Goal: Transaction & Acquisition: Book appointment/travel/reservation

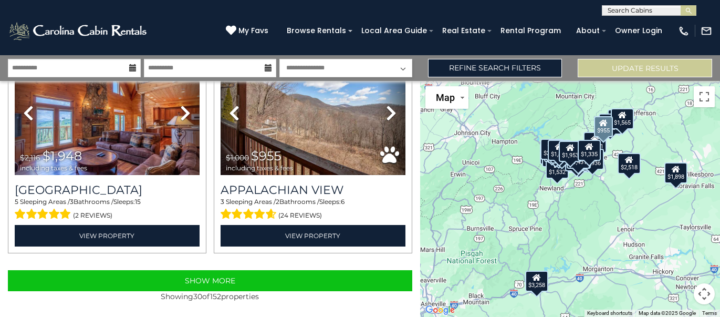
scroll to position [3084, 0]
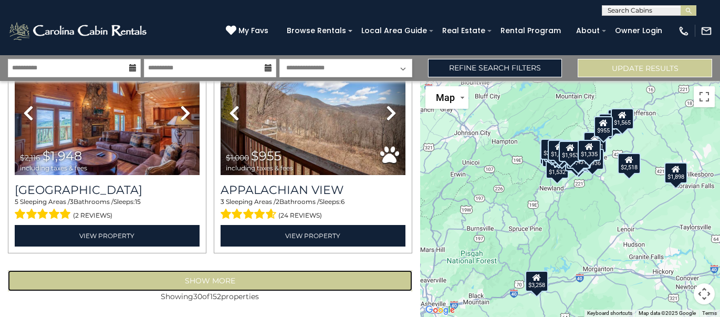
click at [238, 279] on button "Show More" at bounding box center [210, 280] width 404 height 21
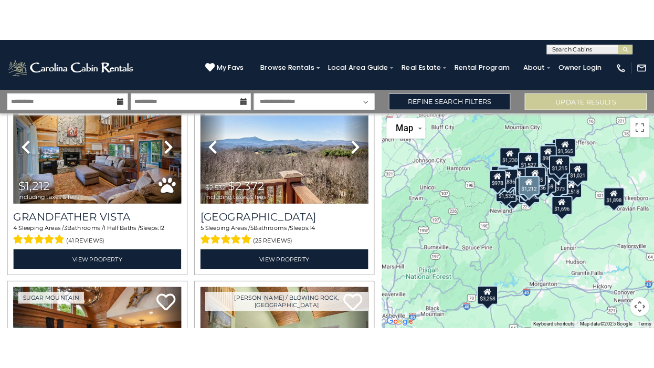
scroll to position [4372, 0]
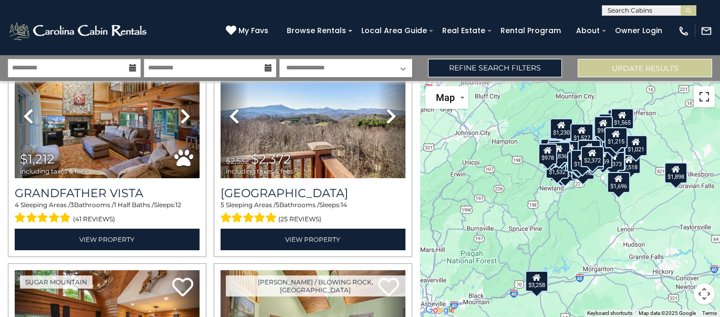
click at [702, 96] on button "Toggle fullscreen view" at bounding box center [703, 96] width 21 height 21
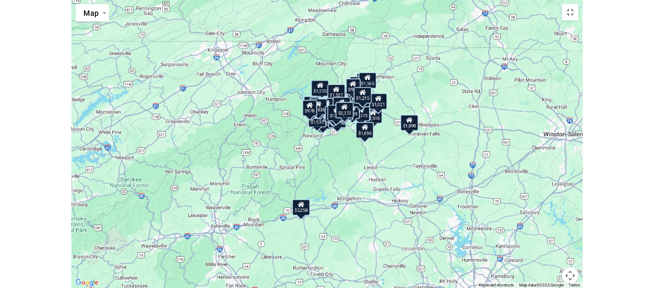
scroll to position [4376, 0]
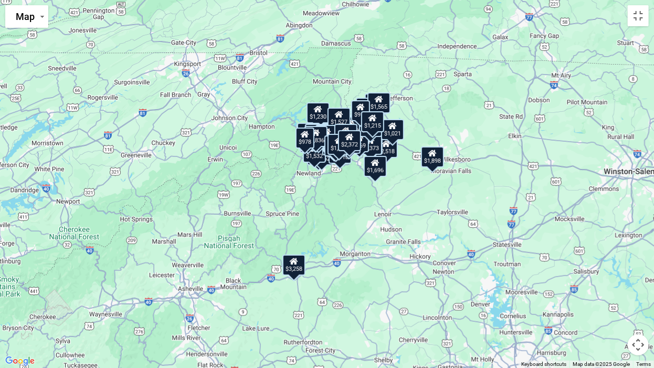
click at [521, 17] on div "$2,518 $1,280 $1,971 $3,258 $1,986 $2,274 $2,456 $1,926 $1,137 $1,049 $2,885 $1…" at bounding box center [327, 184] width 654 height 368
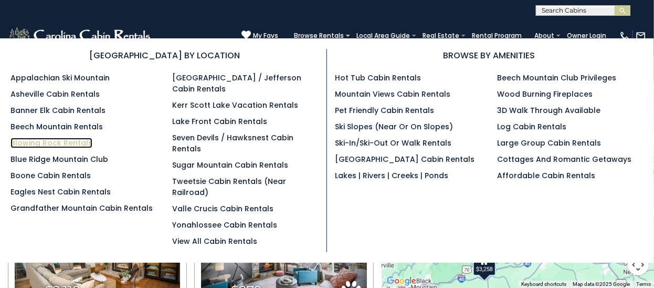
click at [73, 144] on link "Blowing Rock Rentals" at bounding box center [51, 143] width 82 height 10
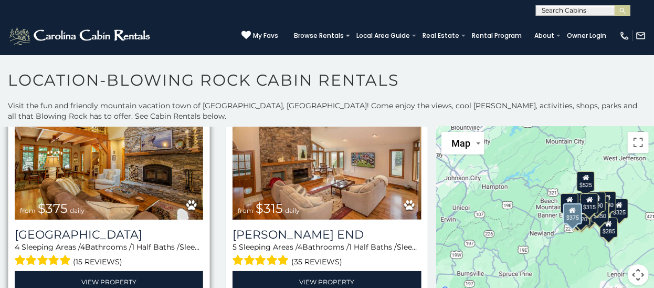
scroll to position [65, 0]
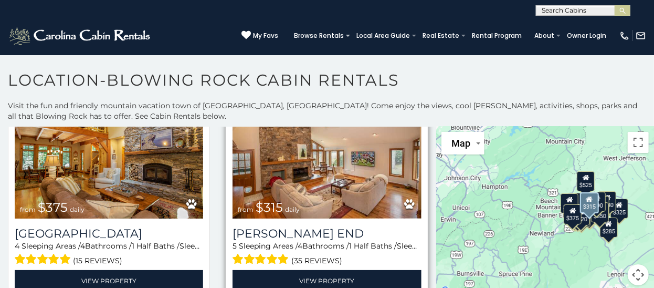
click at [333, 186] on img at bounding box center [327, 155] width 188 height 126
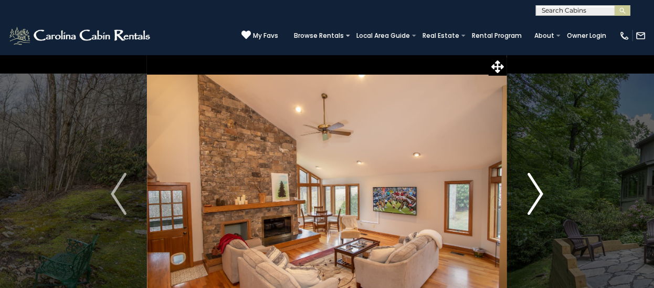
click at [536, 192] on img "Next" at bounding box center [536, 194] width 16 height 42
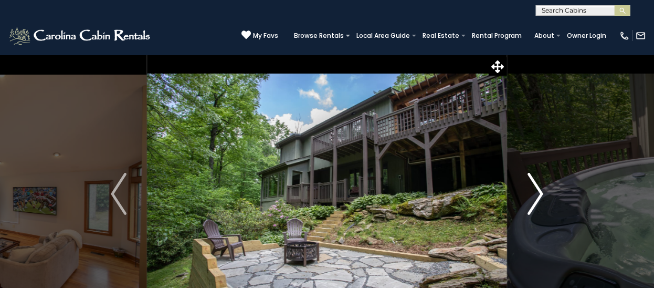
click at [540, 194] on img "Next" at bounding box center [536, 194] width 16 height 42
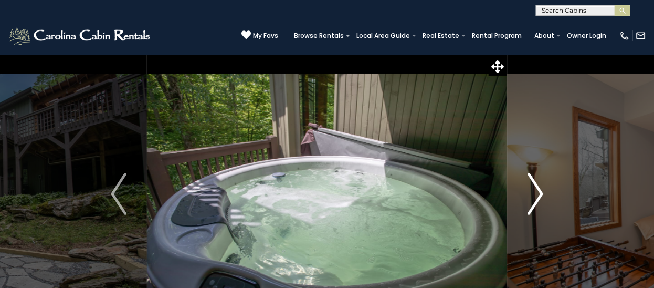
click at [540, 194] on img "Next" at bounding box center [536, 194] width 16 height 42
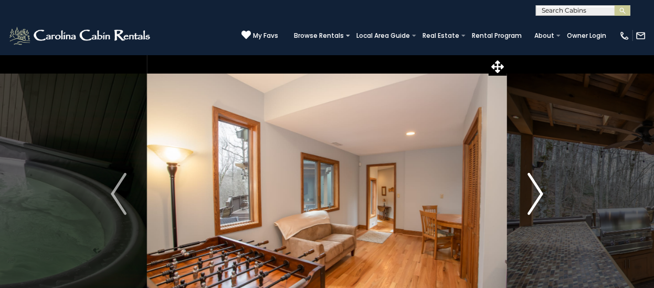
click at [540, 194] on img "Next" at bounding box center [536, 194] width 16 height 42
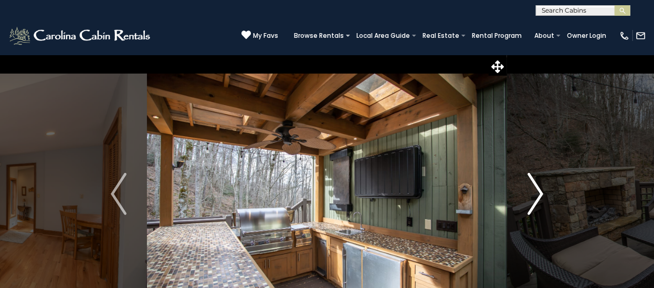
click at [540, 194] on img "Next" at bounding box center [536, 194] width 16 height 42
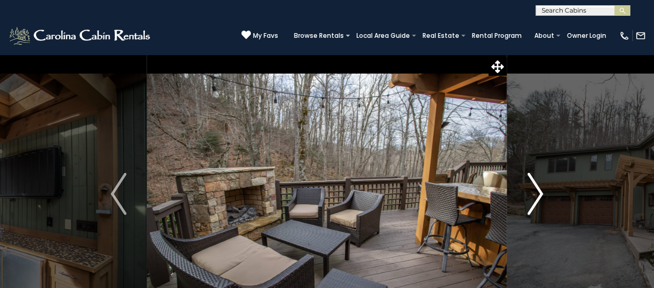
click at [540, 193] on img "Next" at bounding box center [536, 194] width 16 height 42
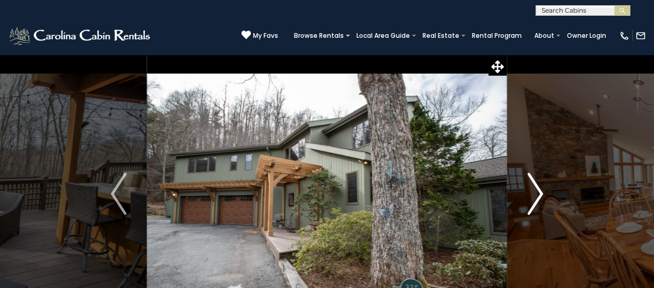
click at [540, 193] on img "Next" at bounding box center [536, 194] width 16 height 42
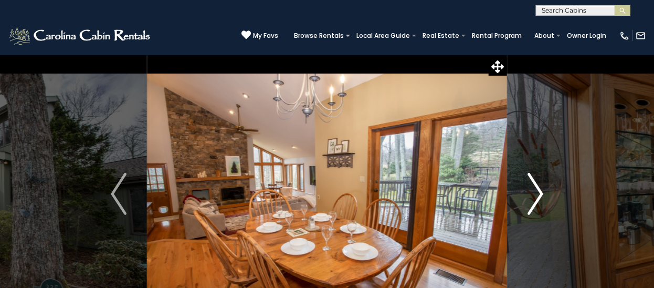
click at [540, 193] on img "Next" at bounding box center [536, 194] width 16 height 42
